Goal: Find specific page/section

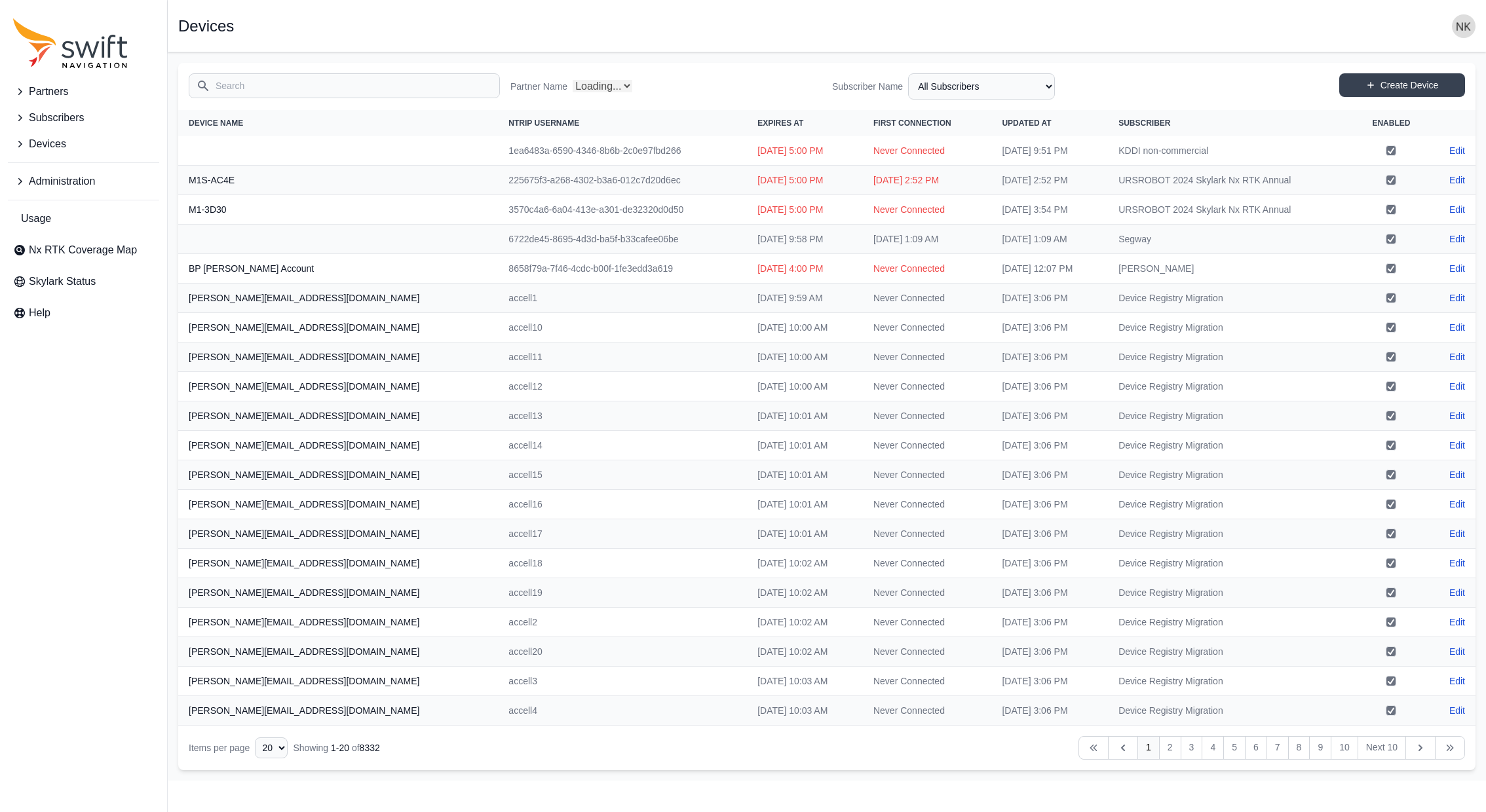
click at [86, 53] on icon "Sidenav" at bounding box center [70, 43] width 115 height 50
select select "Partner Name"
